Goal: Use online tool/utility: Utilize a website feature to perform a specific function

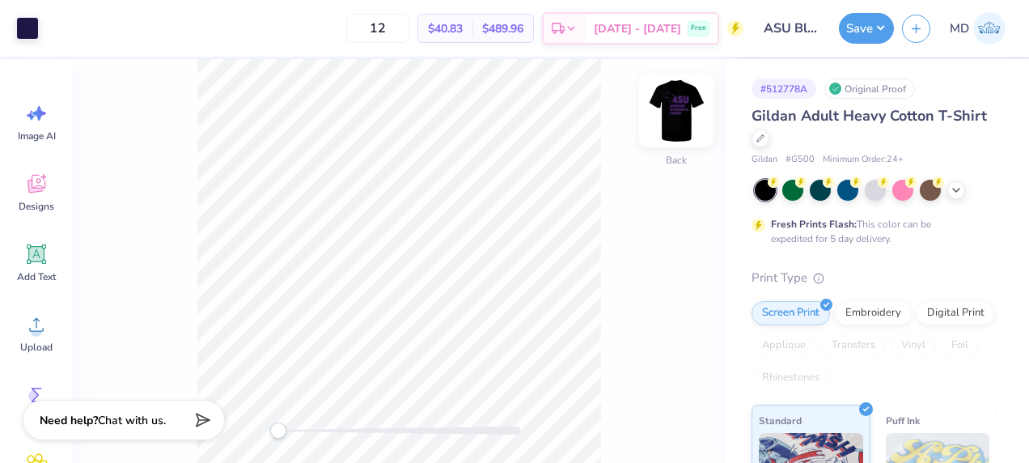
click at [677, 112] on img at bounding box center [676, 110] width 65 height 65
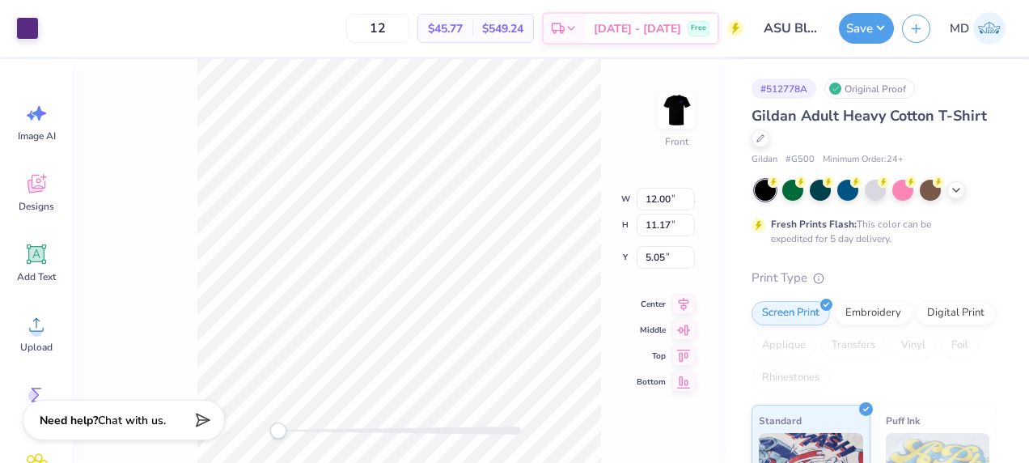
type input "8.82"
type input "8.21"
type input "8.01"
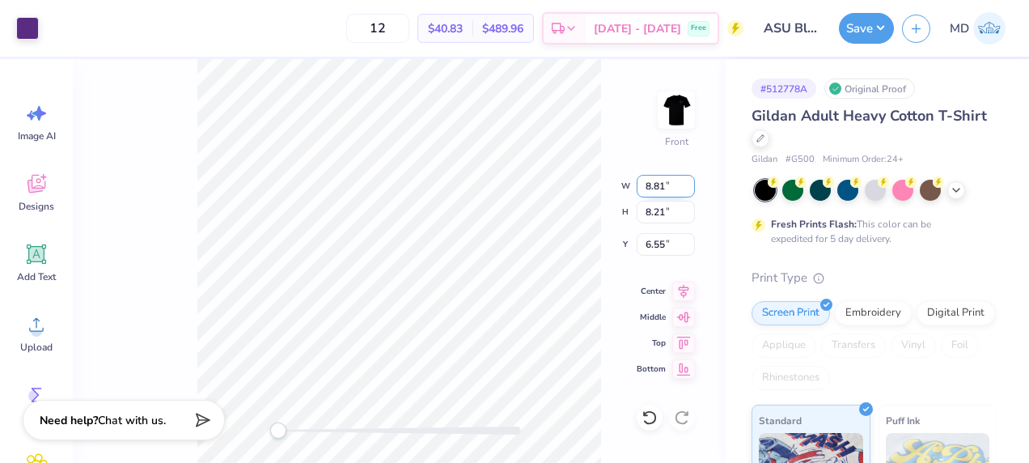
click at [691, 192] on input "8.81" at bounding box center [665, 186] width 58 height 23
click at [691, 192] on input "8.8" at bounding box center [665, 186] width 58 height 23
click at [691, 192] on input "8.79" at bounding box center [665, 186] width 58 height 23
click at [691, 192] on input "8.78" at bounding box center [665, 186] width 58 height 23
click at [691, 192] on input "8.77" at bounding box center [665, 186] width 58 height 23
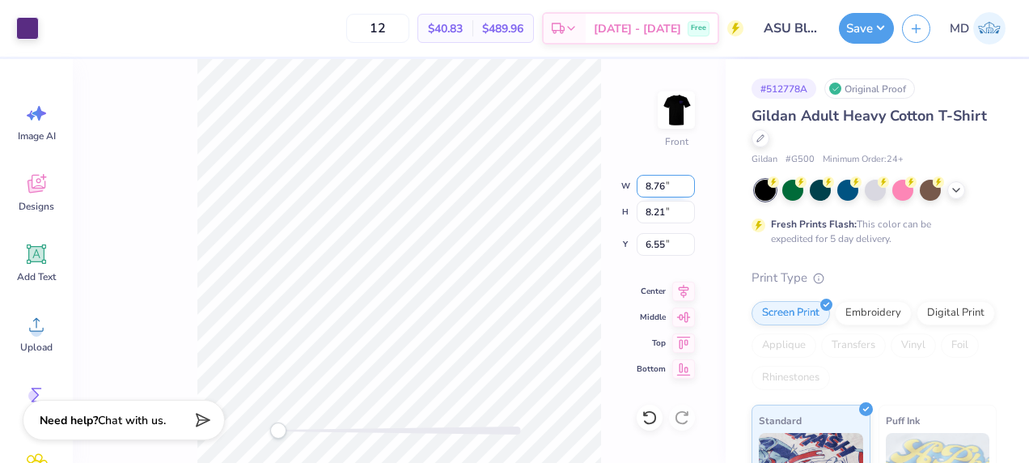
click at [691, 192] on input "8.76" at bounding box center [665, 186] width 58 height 23
click at [691, 192] on input "8.75" at bounding box center [665, 186] width 58 height 23
click at [691, 192] on input "8.74" at bounding box center [665, 186] width 58 height 23
type input "8.75"
click at [688, 181] on input "8.75" at bounding box center [665, 186] width 58 height 23
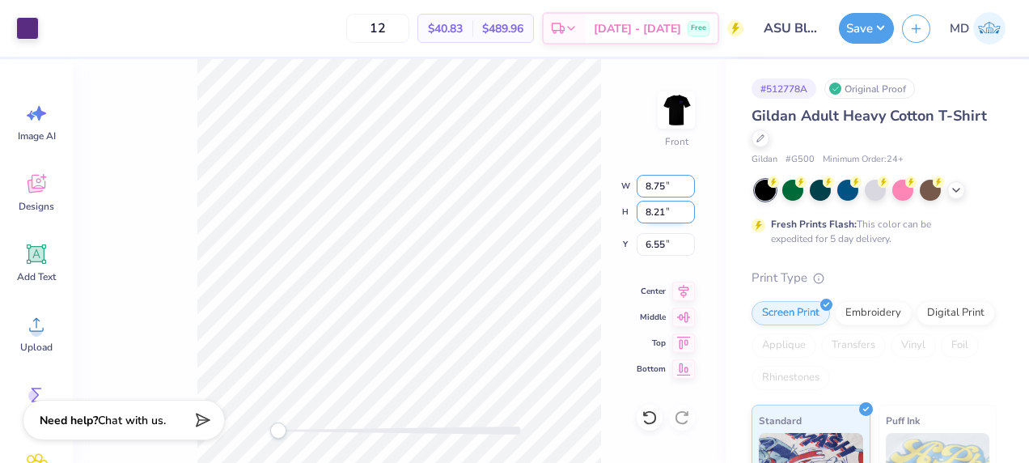
type input "8.15"
type input "6.58"
click at [688, 240] on input "6.59" at bounding box center [665, 244] width 58 height 23
click at [688, 240] on input "6.6" at bounding box center [665, 244] width 58 height 23
click at [688, 240] on input "6.61" at bounding box center [665, 244] width 58 height 23
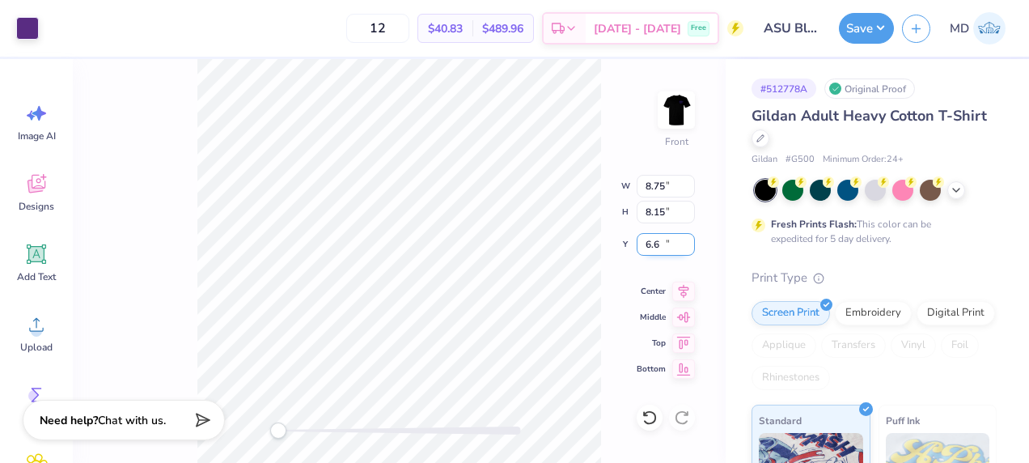
click at [688, 245] on input "6.6" at bounding box center [665, 244] width 58 height 23
click at [688, 245] on input "6.59" at bounding box center [665, 244] width 58 height 23
click at [688, 245] on input "6.58" at bounding box center [665, 244] width 58 height 23
click at [688, 245] on input "6.57" at bounding box center [665, 244] width 58 height 23
click at [688, 245] on input "6.56" at bounding box center [665, 244] width 58 height 23
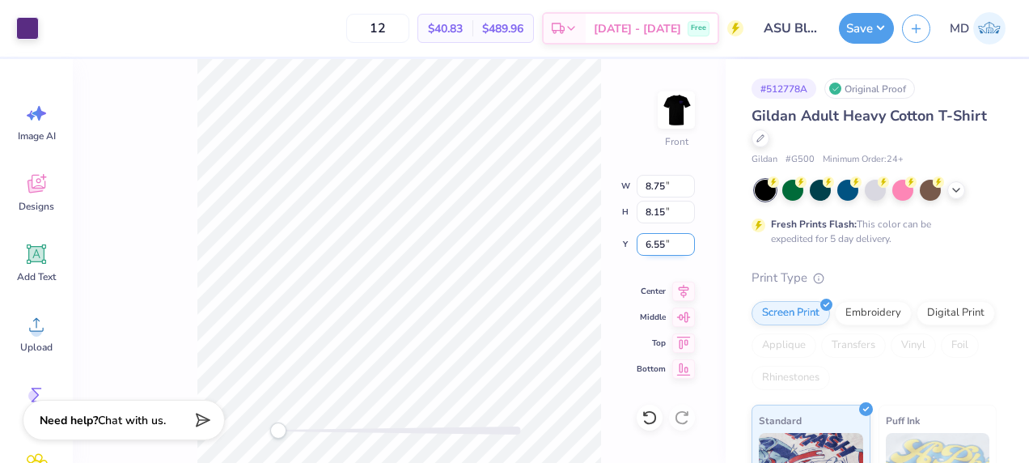
click at [688, 245] on input "6.55" at bounding box center [665, 244] width 58 height 23
click at [688, 245] on input "6.54" at bounding box center [665, 244] width 58 height 23
click at [688, 245] on input "6.53" at bounding box center [665, 244] width 58 height 23
click at [688, 245] on input "6.52" at bounding box center [665, 244] width 58 height 23
click at [688, 245] on input "6.51" at bounding box center [665, 244] width 58 height 23
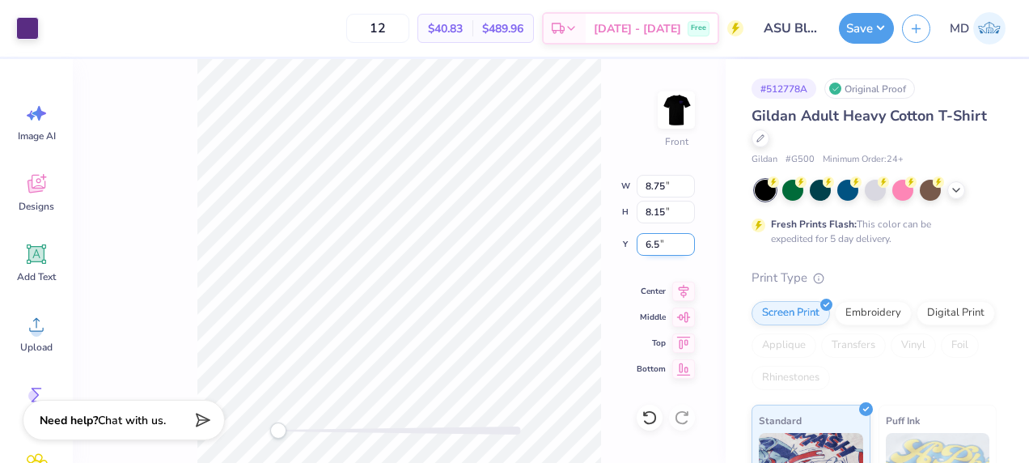
type input "6.5"
click at [688, 245] on input "6.5" at bounding box center [665, 244] width 58 height 23
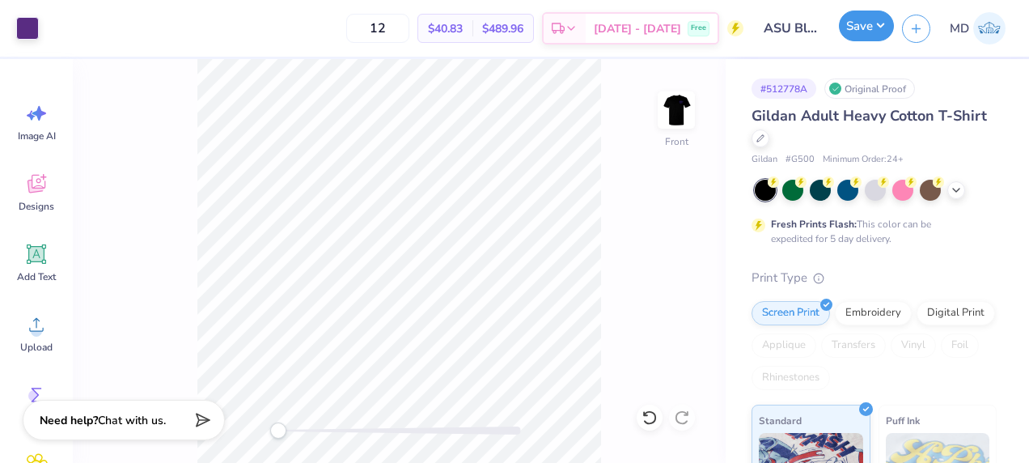
click at [869, 30] on button "Save" at bounding box center [866, 26] width 55 height 31
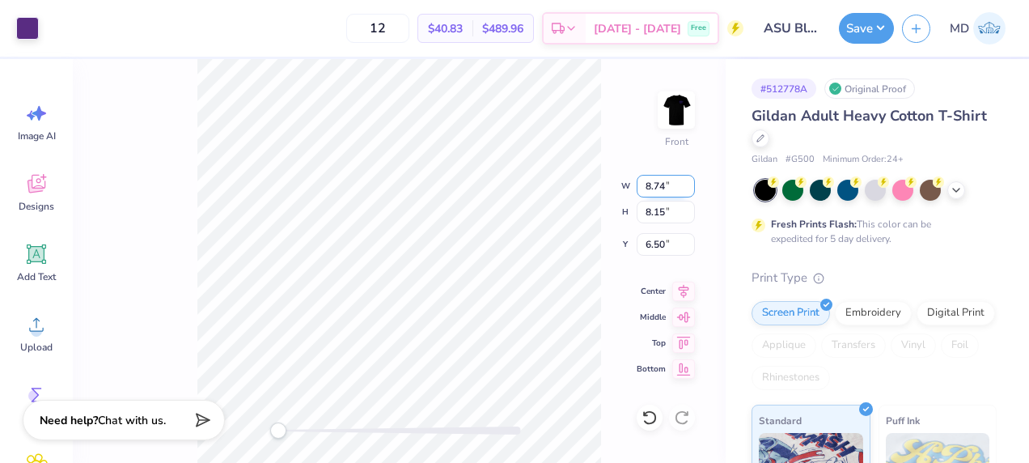
click at [687, 188] on input "8.74" at bounding box center [665, 186] width 58 height 23
click at [687, 188] on input "8.73" at bounding box center [665, 186] width 58 height 23
drag, startPoint x: 687, startPoint y: 188, endPoint x: 687, endPoint y: 180, distance: 8.1
click at [687, 180] on input "8.72" at bounding box center [665, 186] width 58 height 23
click at [687, 180] on input "8.73" at bounding box center [665, 186] width 58 height 23
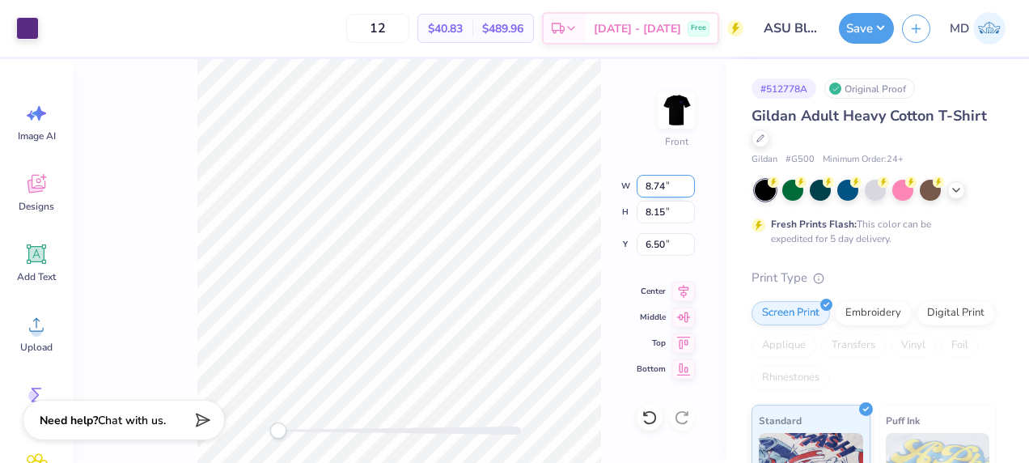
click at [687, 180] on input "8.74" at bounding box center [665, 186] width 58 height 23
click at [687, 180] on input "8.75" at bounding box center [665, 186] width 58 height 23
click at [687, 180] on input "8.76" at bounding box center [665, 186] width 58 height 23
click at [687, 180] on input "8.77" at bounding box center [665, 186] width 58 height 23
click at [687, 180] on input "8.78" at bounding box center [665, 186] width 58 height 23
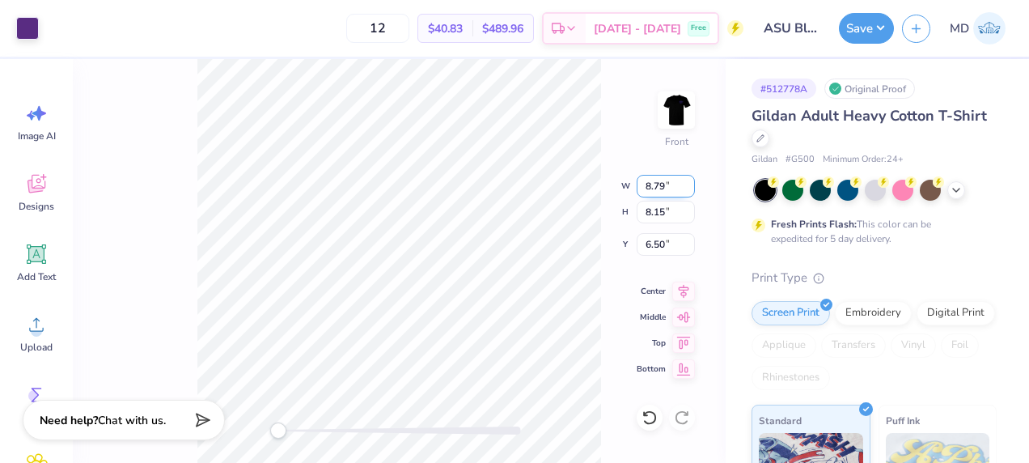
click at [687, 180] on input "8.79" at bounding box center [665, 186] width 58 height 23
click at [687, 180] on input "8.8" at bounding box center [665, 186] width 58 height 23
click at [687, 180] on input "8.81" at bounding box center [665, 186] width 58 height 23
click at [687, 180] on input "8.82" at bounding box center [665, 186] width 58 height 23
click at [687, 180] on input "8.83" at bounding box center [665, 186] width 58 height 23
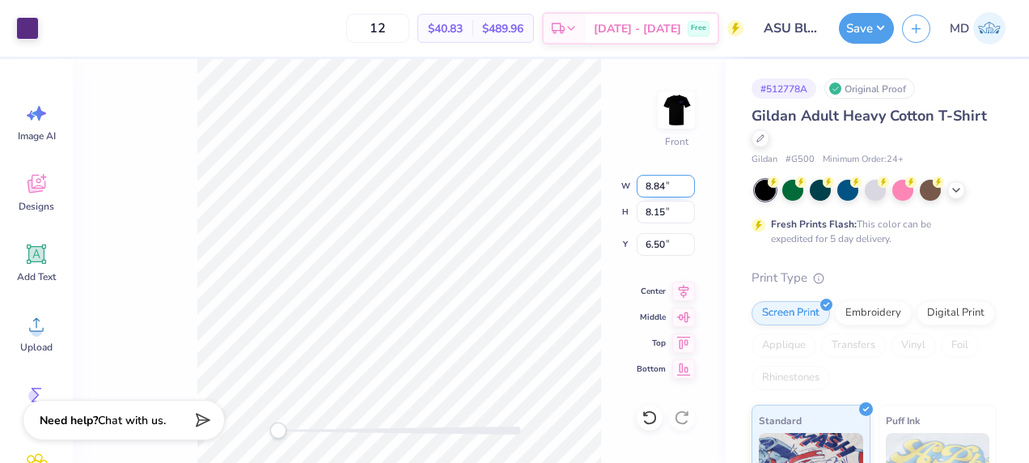
click at [687, 180] on input "8.84" at bounding box center [665, 186] width 58 height 23
click at [687, 180] on input "8.85" at bounding box center [665, 186] width 58 height 23
click at [687, 180] on input "8.86" at bounding box center [665, 186] width 58 height 23
click at [687, 180] on input "8.87" at bounding box center [665, 186] width 58 height 23
click at [687, 180] on input "8.88" at bounding box center [665, 186] width 58 height 23
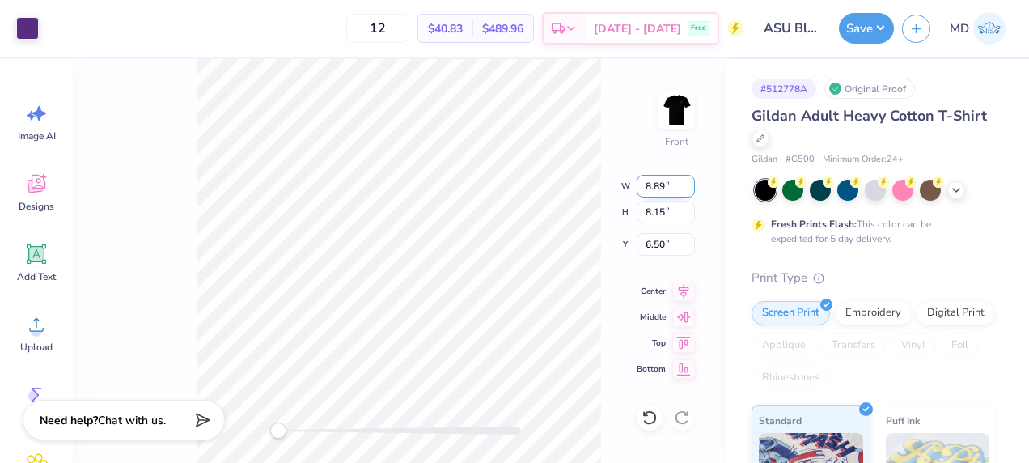
type input "8.89"
click at [687, 180] on input "8.89" at bounding box center [665, 186] width 58 height 23
type input "9.04"
type input "8.42"
click at [691, 189] on input "9.03" at bounding box center [665, 186] width 58 height 23
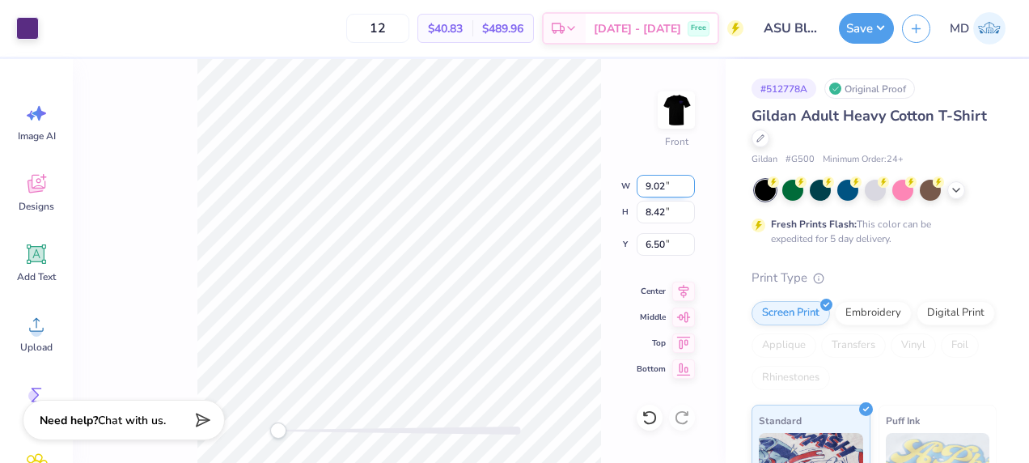
click at [691, 189] on input "9.02" at bounding box center [665, 186] width 58 height 23
click at [691, 189] on input "9.01" at bounding box center [665, 186] width 58 height 23
click at [691, 189] on input "9" at bounding box center [665, 186] width 58 height 23
type input "9.00"
type input "8.38"
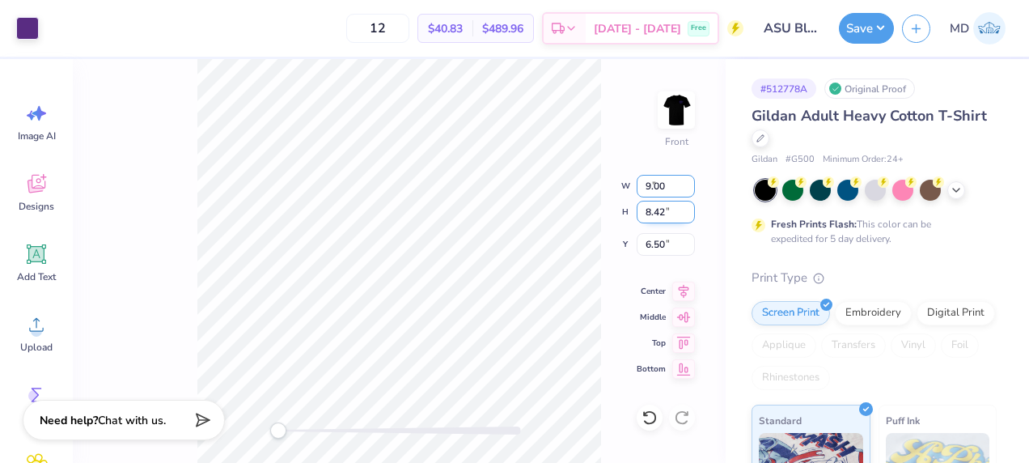
type input "6.52"
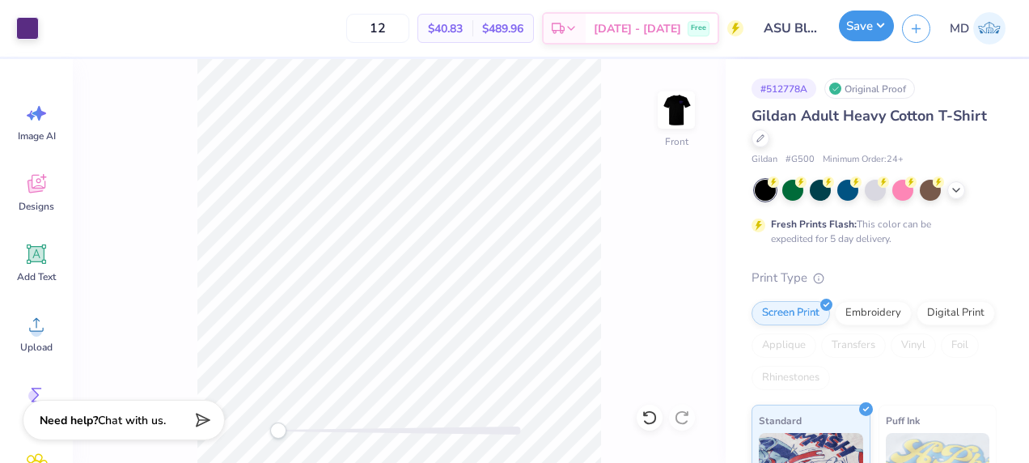
click at [873, 21] on button "Save" at bounding box center [866, 26] width 55 height 31
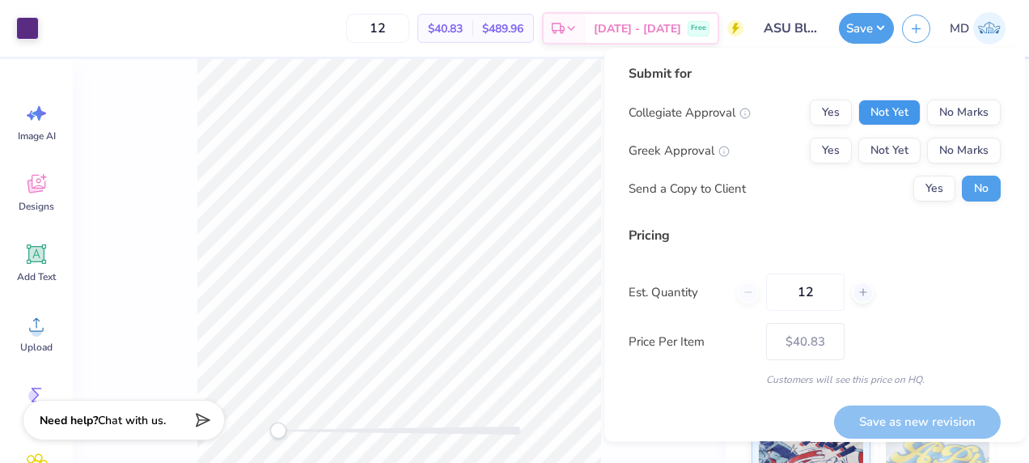
click at [901, 105] on button "Not Yet" at bounding box center [889, 112] width 62 height 26
click at [949, 149] on button "No Marks" at bounding box center [964, 150] width 74 height 26
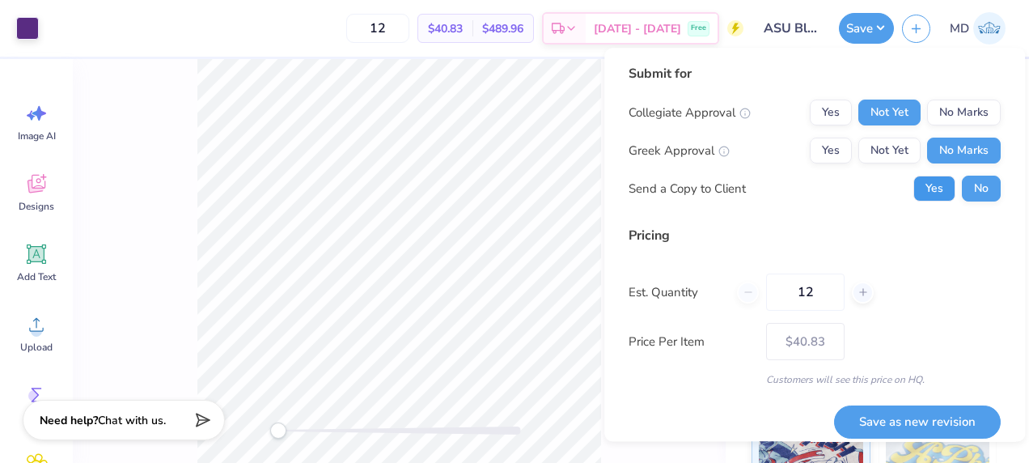
click at [921, 194] on button "Yes" at bounding box center [934, 188] width 42 height 26
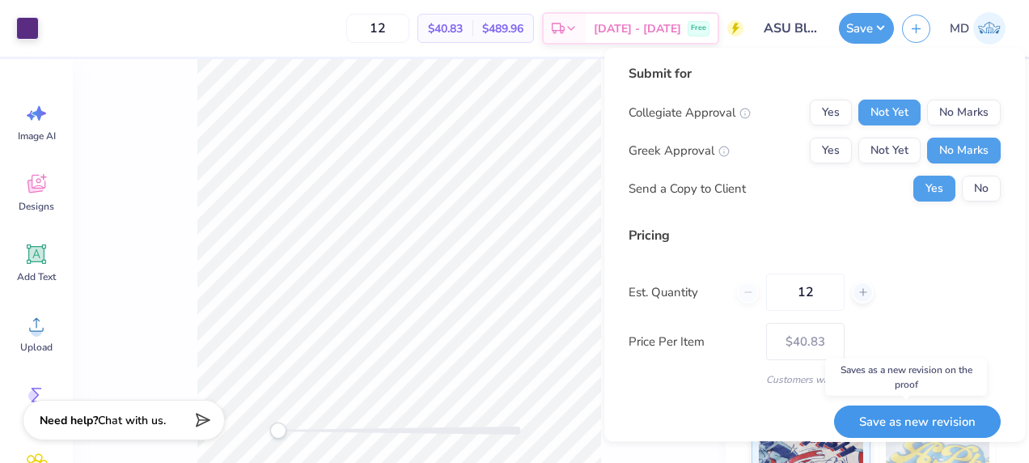
click at [874, 425] on button "Save as new revision" at bounding box center [917, 421] width 167 height 33
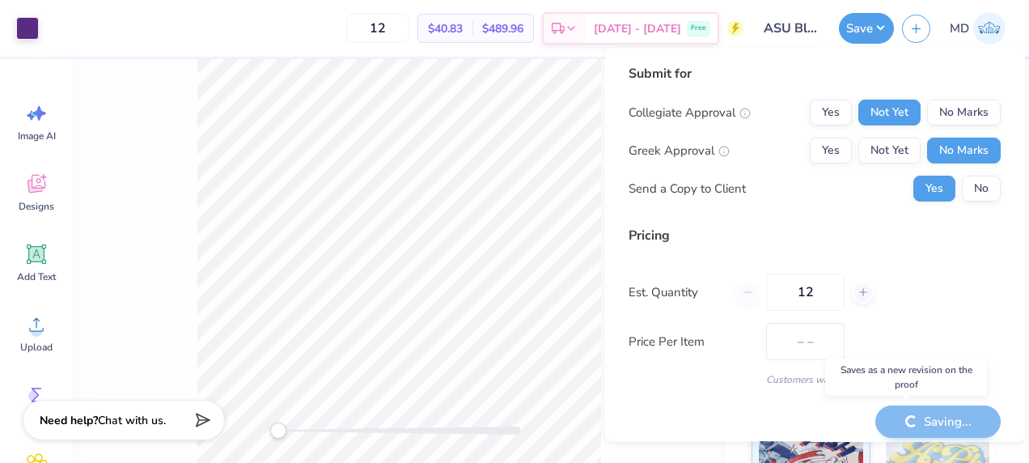
type input "$40.83"
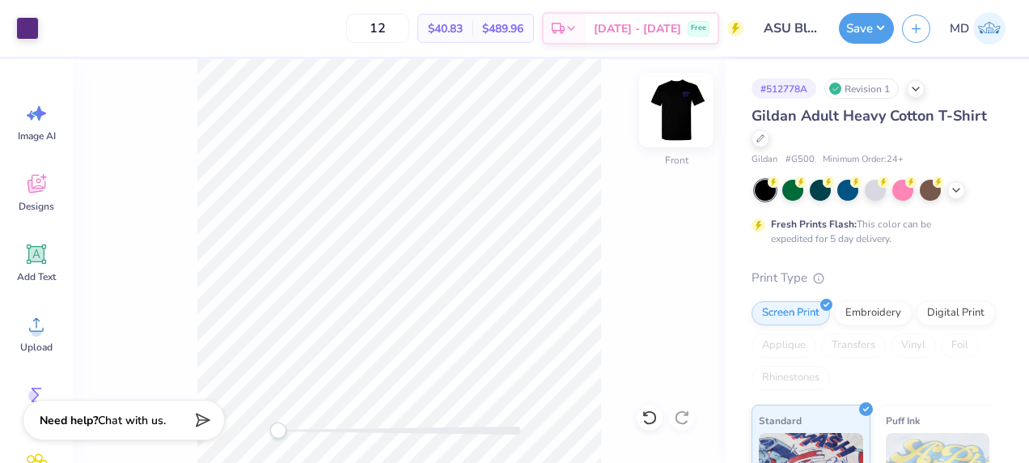
click at [679, 113] on img at bounding box center [676, 110] width 65 height 65
click at [670, 113] on img at bounding box center [676, 110] width 65 height 65
